Goal: Find specific page/section: Find specific page/section

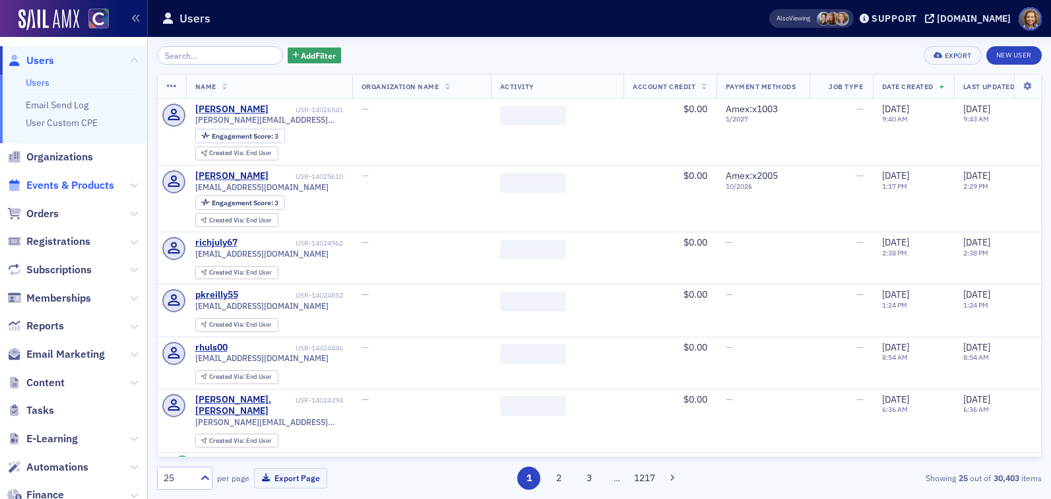
click at [86, 185] on span "Events & Products" at bounding box center [70, 185] width 88 height 15
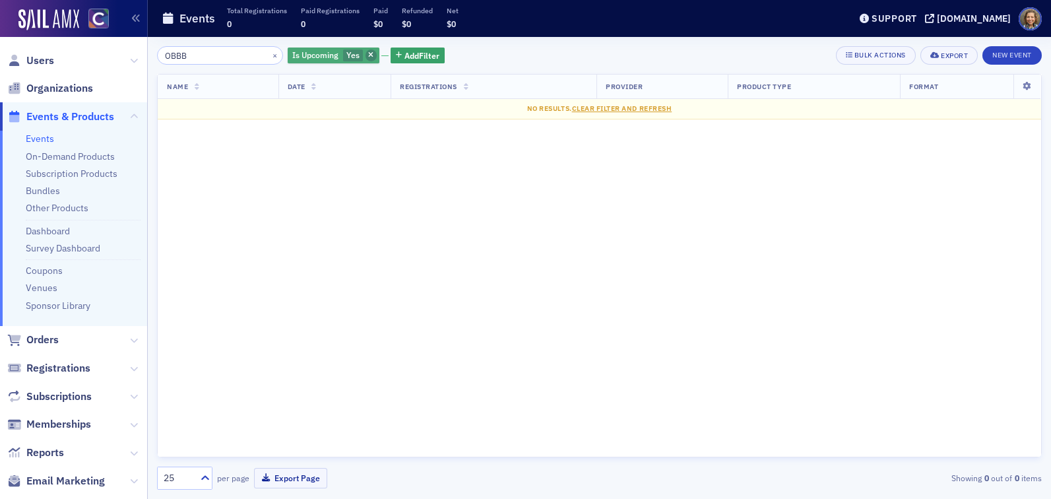
click at [368, 55] on icon "button" at bounding box center [370, 55] width 5 height 7
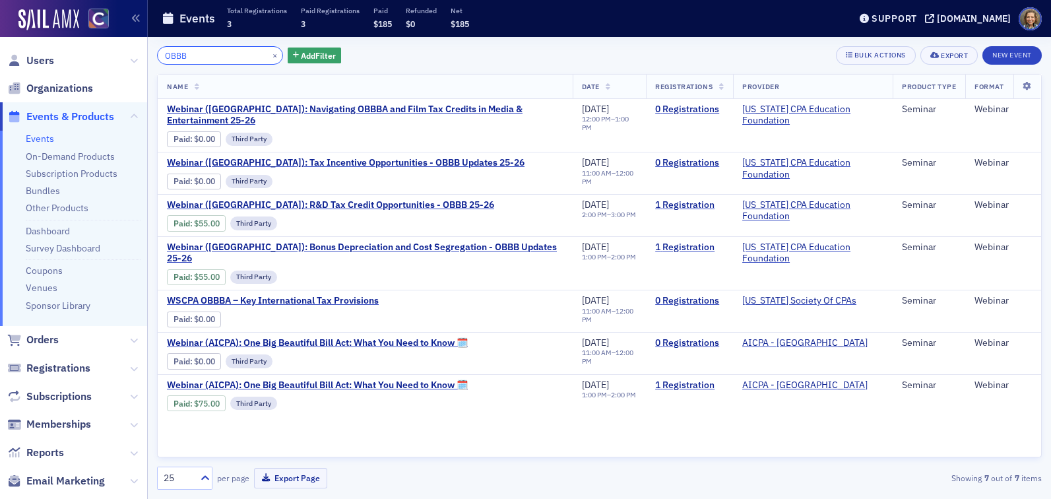
click at [226, 60] on input "OBBB" at bounding box center [220, 55] width 126 height 18
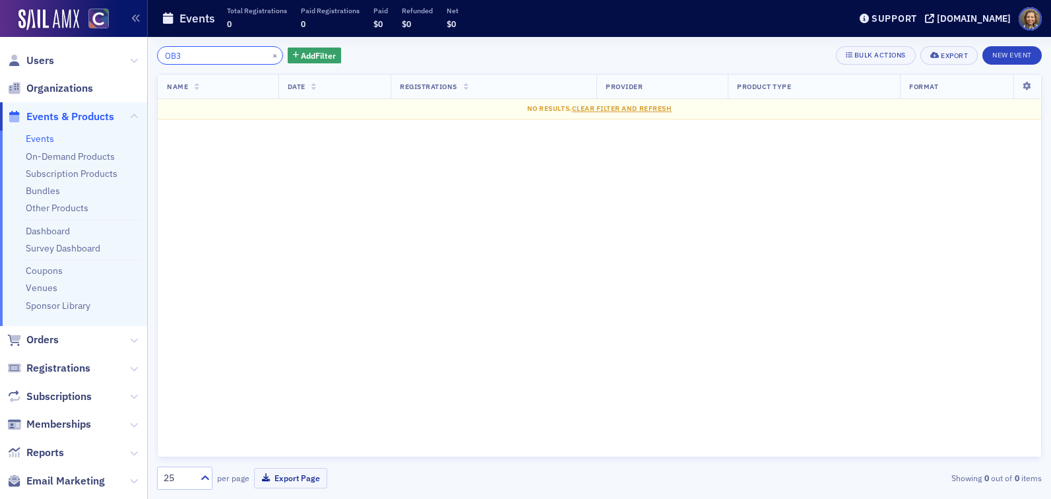
click at [226, 60] on input "OB3" at bounding box center [220, 55] width 126 height 18
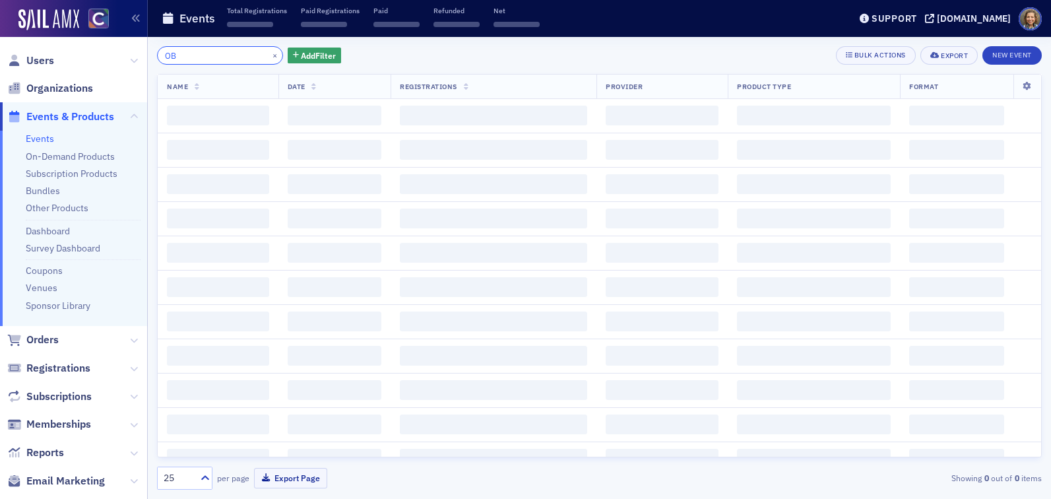
type input "O"
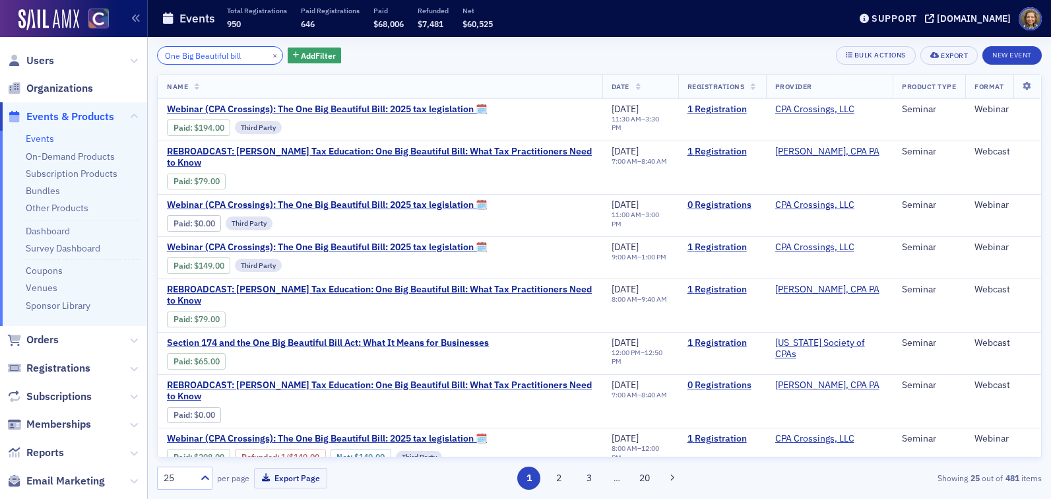
drag, startPoint x: 246, startPoint y: 54, endPoint x: 123, endPoint y: 53, distance: 122.8
click at [127, 55] on div "Users Organizations Events & Products Events On-Demand Products Subscription Pr…" at bounding box center [525, 249] width 1051 height 499
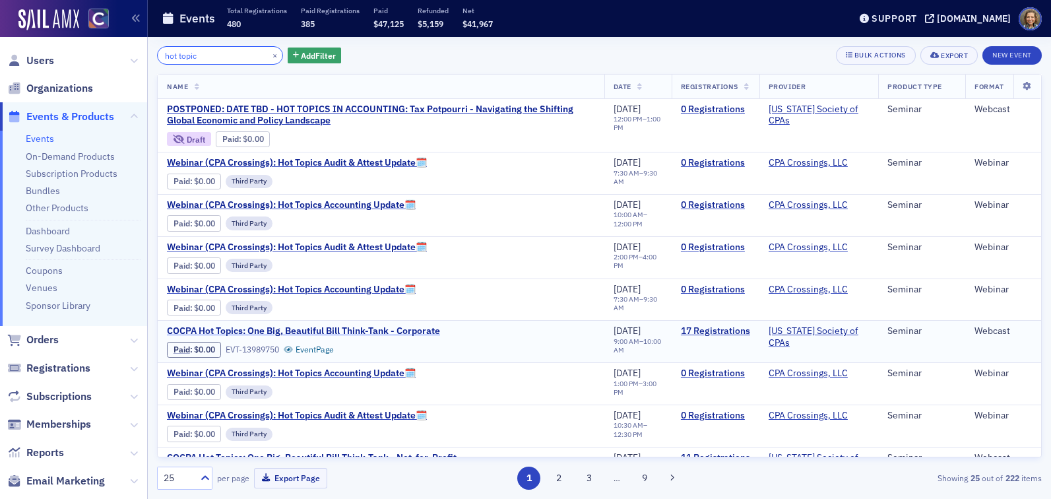
type input "hot topic"
click at [395, 331] on span "COCPA Hot Topics: One Big, Beautiful Bill Think-Tank - Corporate" at bounding box center [303, 331] width 273 height 12
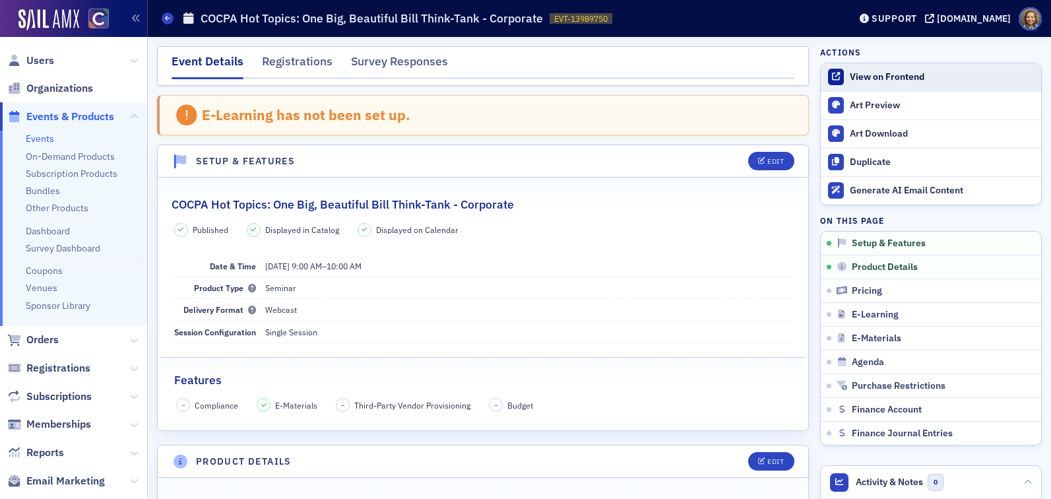
click at [874, 74] on div "View on Frontend" at bounding box center [942, 77] width 185 height 12
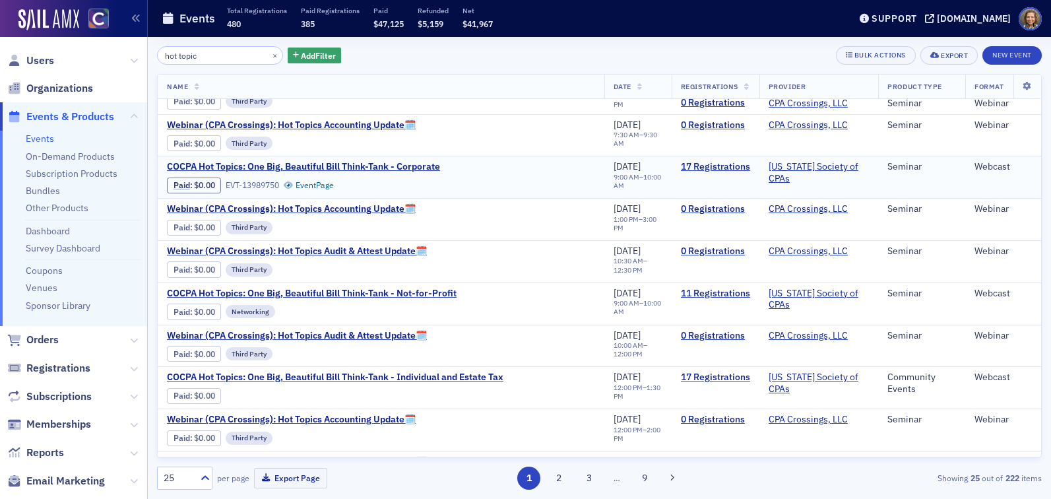
scroll to position [174, 0]
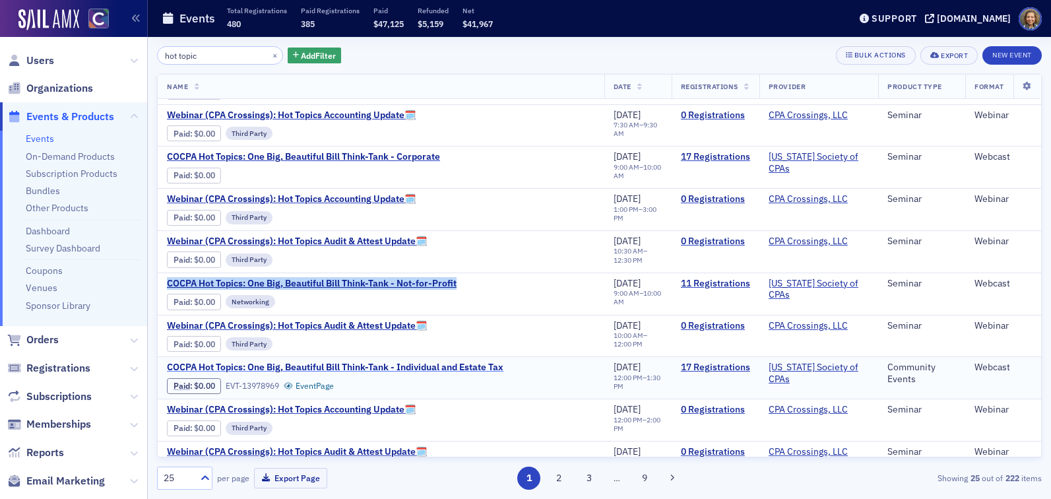
click at [407, 369] on span "COCPA Hot Topics: One Big, Beautiful Bill Think-Tank - Individual and Estate Tax" at bounding box center [335, 368] width 337 height 12
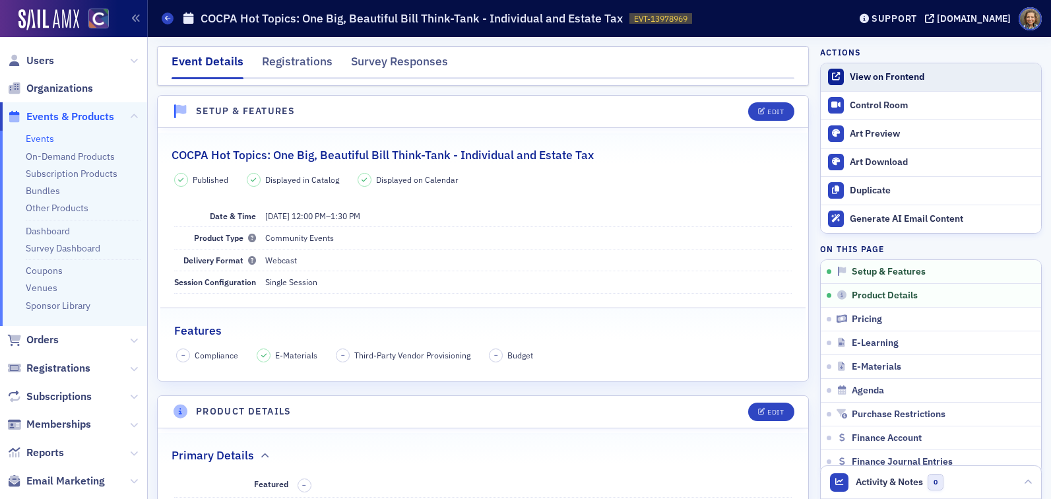
click at [882, 79] on div "View on Frontend" at bounding box center [942, 77] width 185 height 12
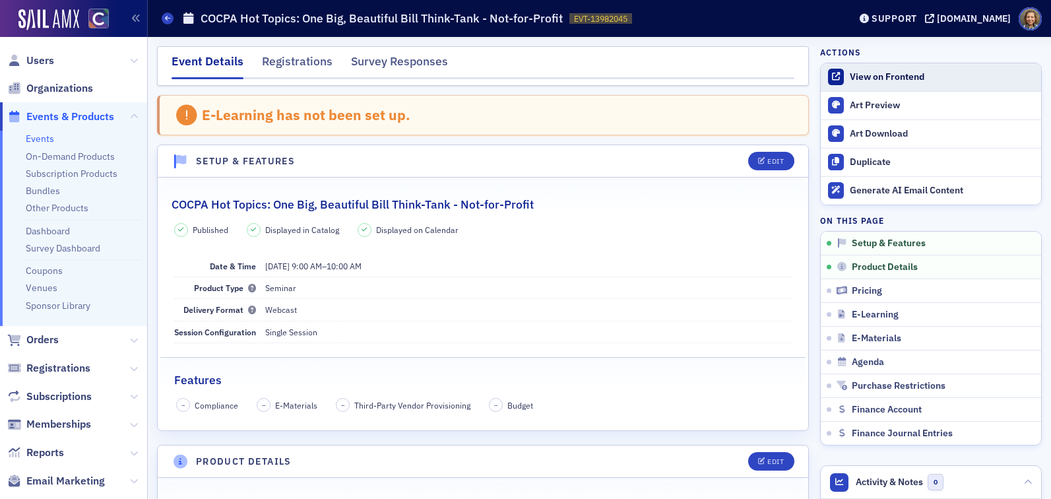
click at [873, 81] on div "View on Frontend" at bounding box center [942, 77] width 185 height 12
